Goal: Find specific page/section: Find specific page/section

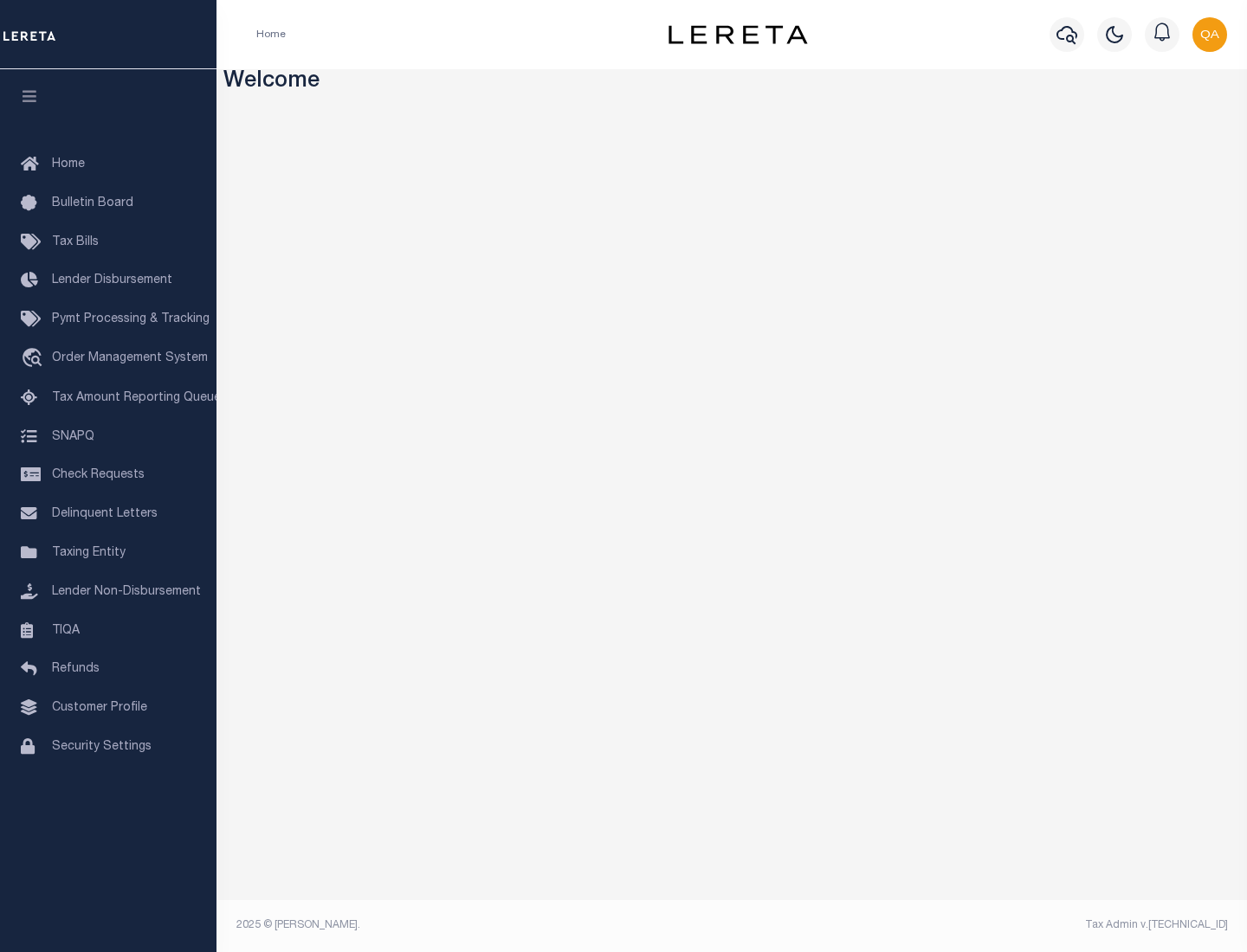
click at [108, 475] on span "Check Requests" at bounding box center [99, 475] width 93 height 12
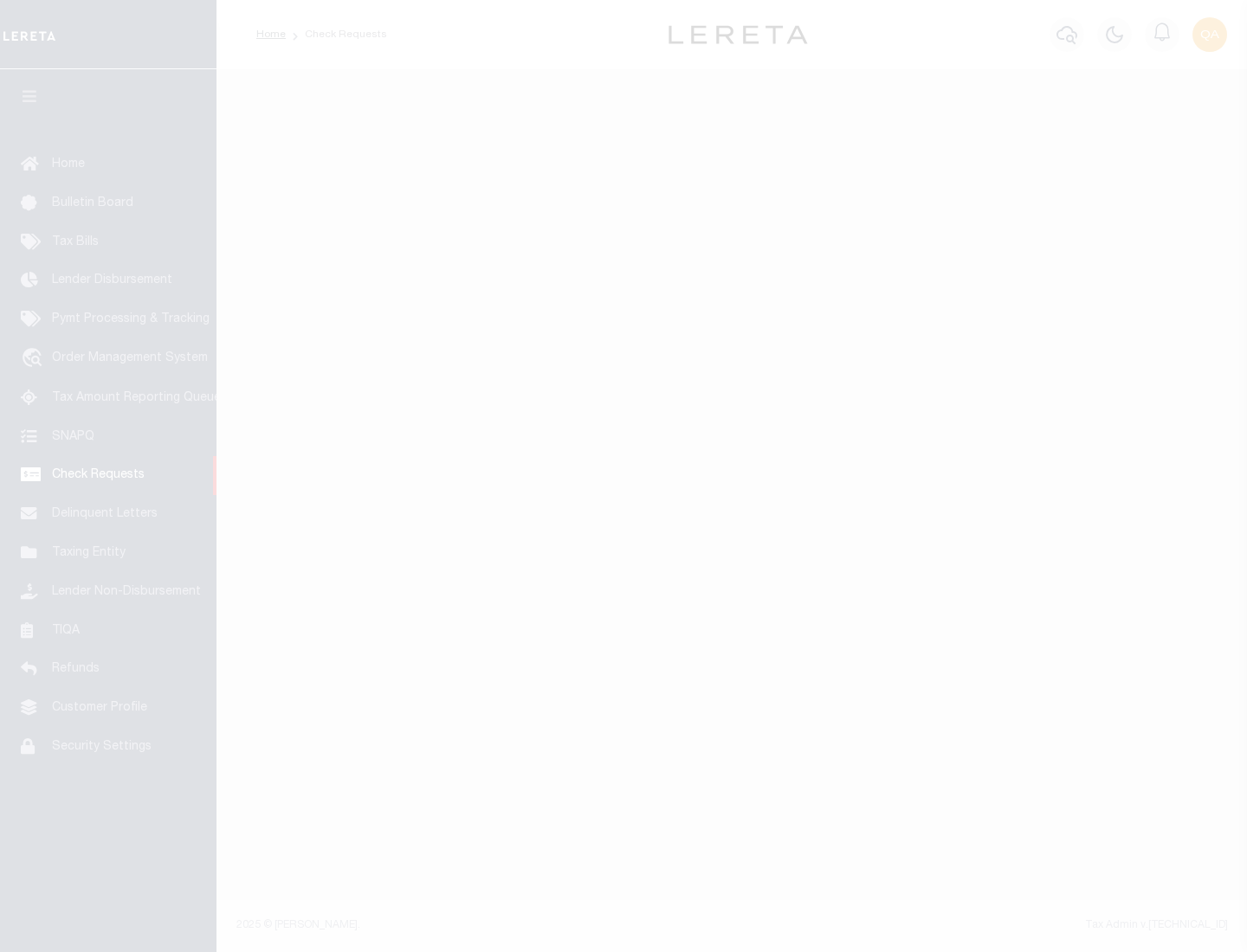
select select "50"
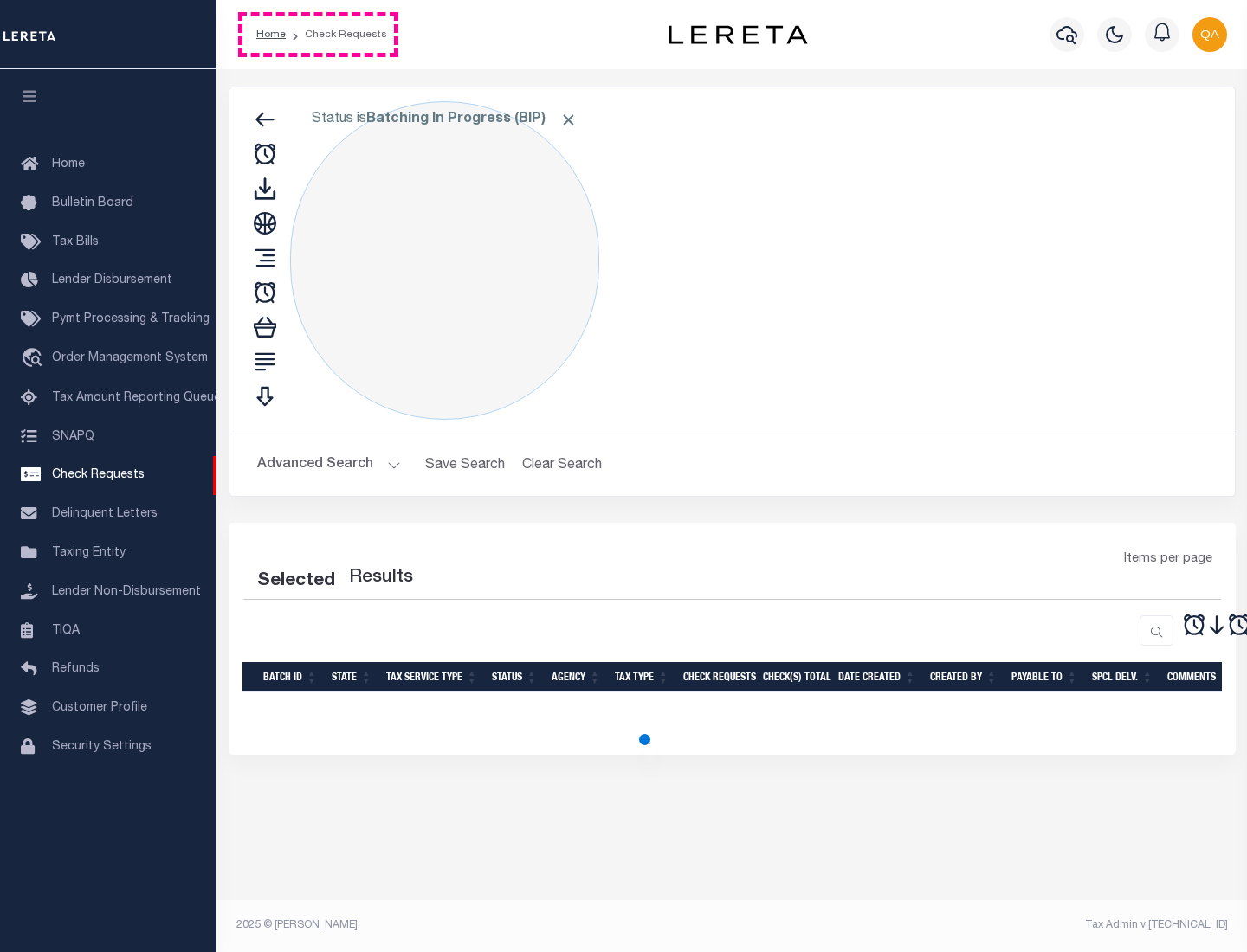
select select "50"
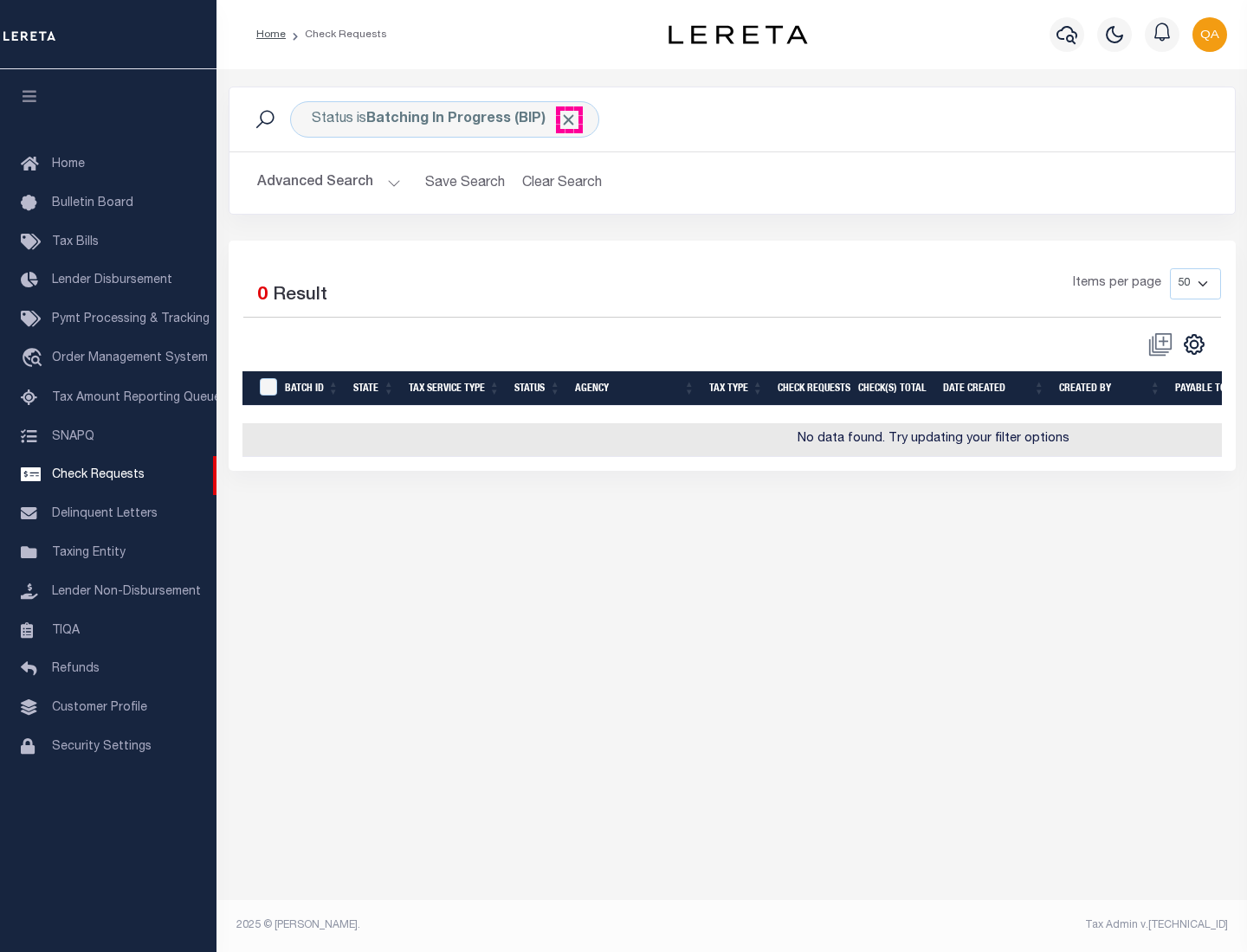
click at [569, 119] on span "Click to Remove" at bounding box center [568, 119] width 18 height 18
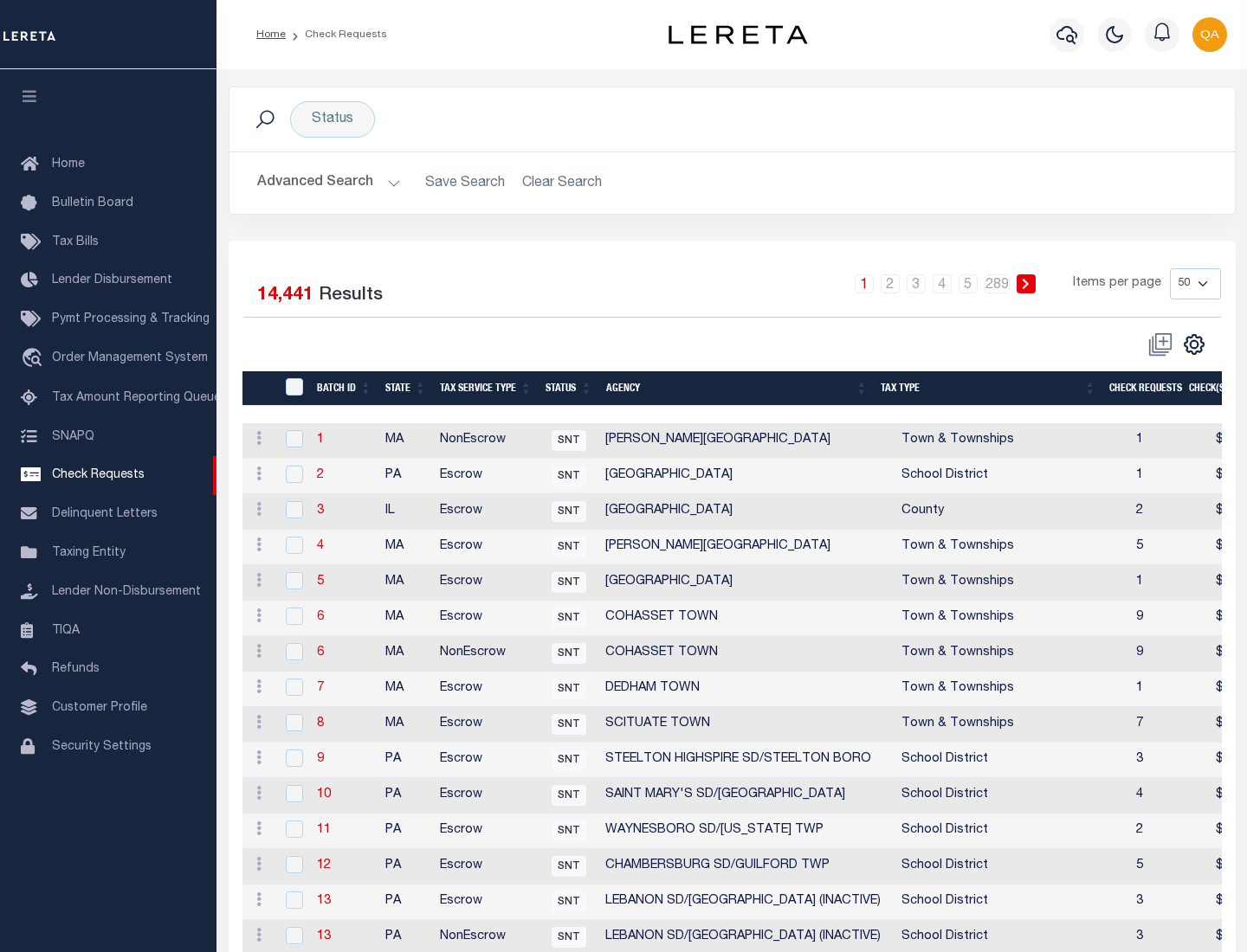
scroll to position [835, 0]
